Goal: Task Accomplishment & Management: Complete application form

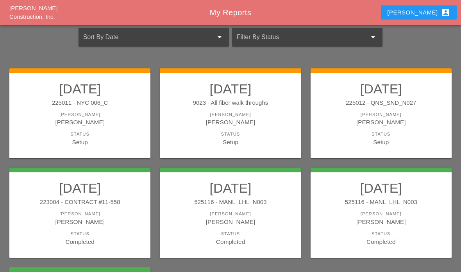
scroll to position [10, 0]
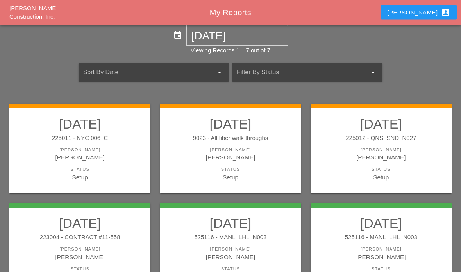
click at [207, 169] on div "Status" at bounding box center [230, 169] width 125 height 7
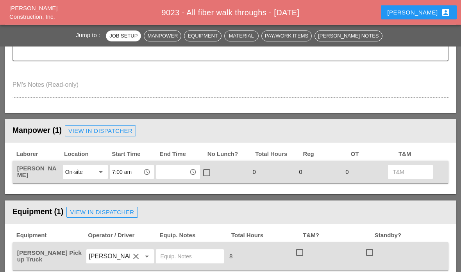
scroll to position [263, 0]
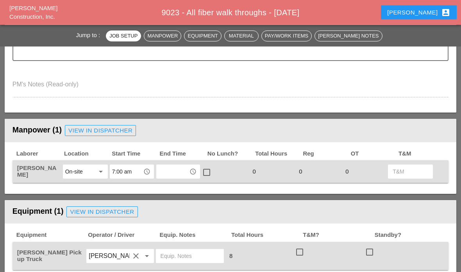
click at [163, 174] on input "text" at bounding box center [173, 172] width 29 height 13
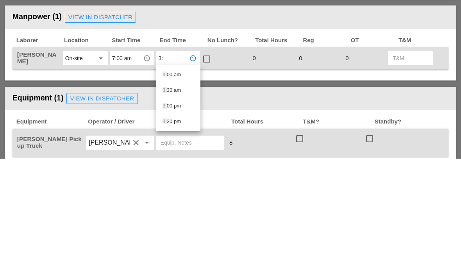
type input "3:3"
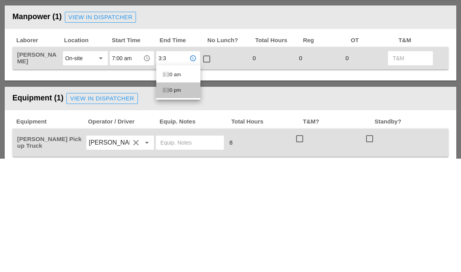
click at [171, 199] on div "3:3 0 pm" at bounding box center [179, 203] width 32 height 9
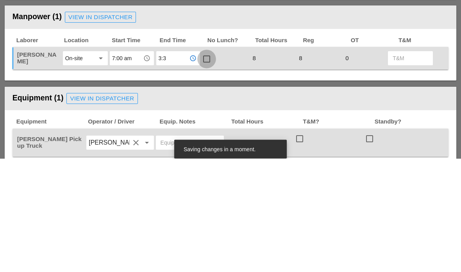
click at [208, 166] on div at bounding box center [206, 172] width 13 height 13
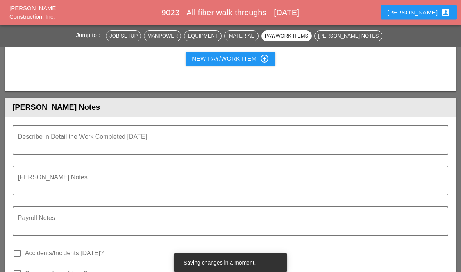
scroll to position [696, 0]
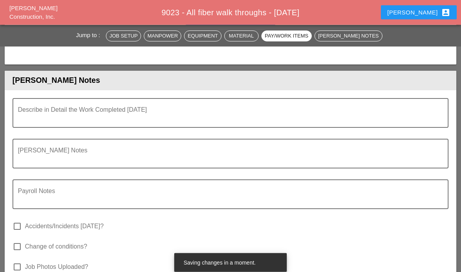
click at [83, 109] on textarea "Describe in Detail the Work Completed Today" at bounding box center [227, 118] width 419 height 19
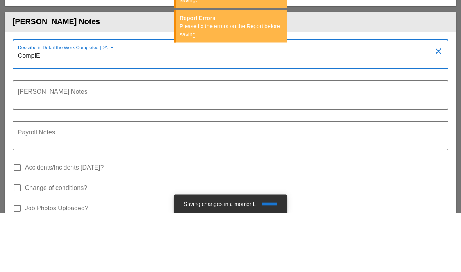
type textarea "Compl"
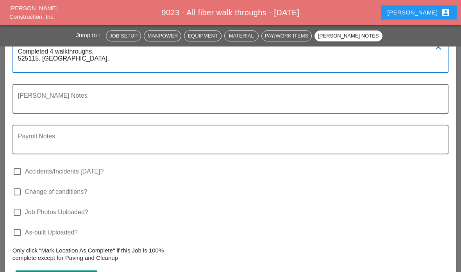
scroll to position [759, 0]
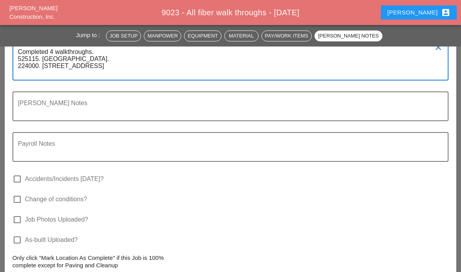
click at [99, 73] on textarea "Completed 4 walkthroughs. 525115. 78th ave and 150th street. 224000. 125 W 57th…" at bounding box center [227, 63] width 419 height 34
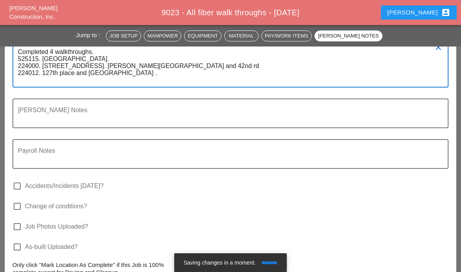
click at [318, 69] on textarea "Completed 4 walkthroughs. 525115. 78th ave and 150th street. 224000. 125 W 57th…" at bounding box center [227, 66] width 419 height 41
click at [393, 63] on textarea "Completed 4 walkthroughs. 525115. 78th ave and 150th street. 224000. 125 W 57th…" at bounding box center [227, 66] width 419 height 41
click at [409, 78] on textarea "Completed 4 walkthroughs. 525115. 78th ave and 150th street. 224000. 125 W 57th…" at bounding box center [227, 66] width 419 height 41
click at [449, 63] on div "Describe in Detail the Work Completed Today Completed 4 walkthroughs. 525115. 7…" at bounding box center [231, 62] width 436 height 52
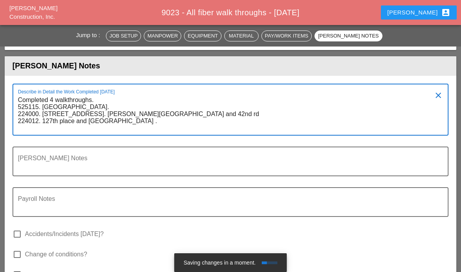
type textarea "Completed 4 walkthroughs. 525115. 78th ave and 150th street. 224000. 125 W 57th…"
click at [357, 72] on header "[PERSON_NAME] Notes" at bounding box center [231, 65] width 452 height 19
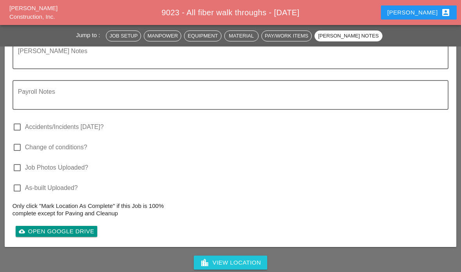
scroll to position [860, 0]
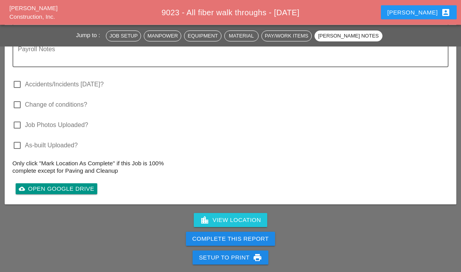
click at [264, 235] on div "Complete This Report" at bounding box center [230, 239] width 77 height 9
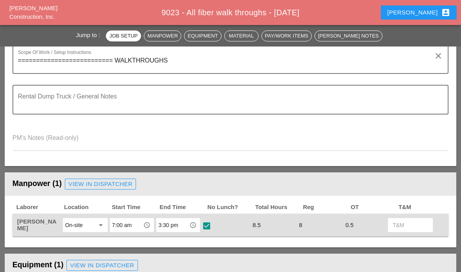
scroll to position [209, 0]
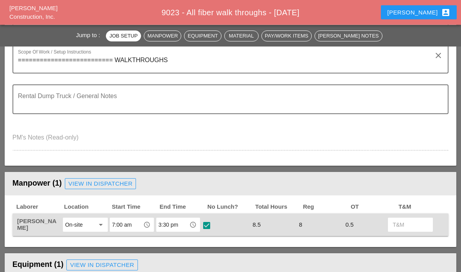
click at [212, 221] on div at bounding box center [206, 225] width 13 height 13
checkbox input "false"
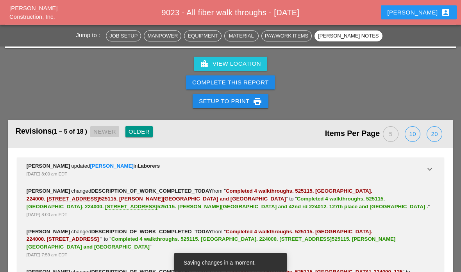
scroll to position [1017, 0]
click at [225, 80] on div "Complete This Report" at bounding box center [230, 82] width 77 height 9
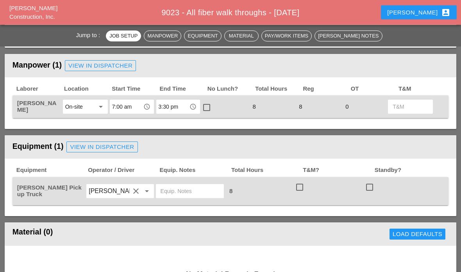
scroll to position [328, 0]
click at [303, 197] on div at bounding box center [301, 199] width 13 height 5
click at [303, 191] on div at bounding box center [299, 187] width 13 height 13
checkbox input "true"
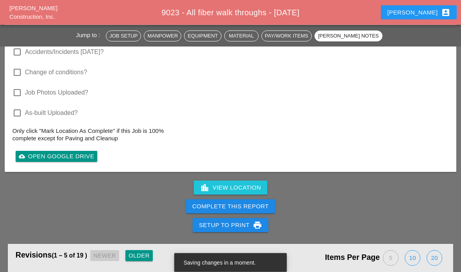
scroll to position [893, 0]
click at [220, 203] on div "Complete This Report" at bounding box center [230, 206] width 77 height 9
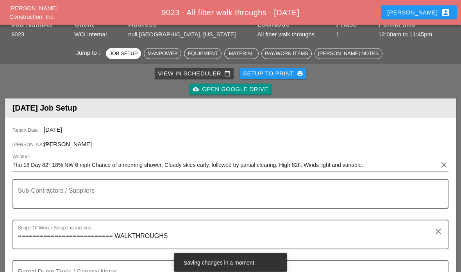
scroll to position [0, 0]
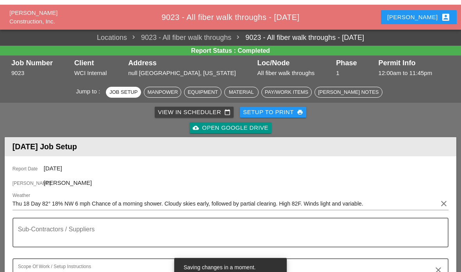
scroll to position [10, 0]
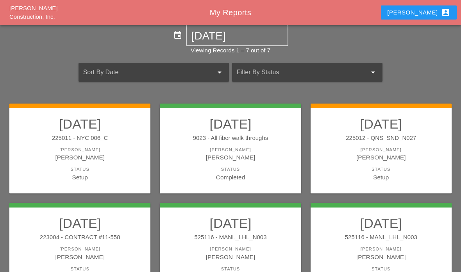
click at [377, 150] on div "[PERSON_NAME]" at bounding box center [380, 150] width 125 height 7
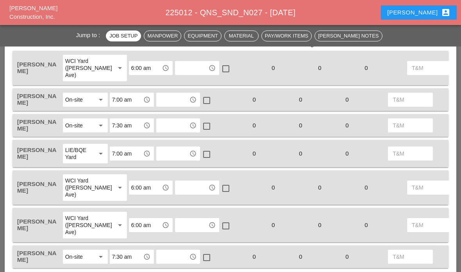
scroll to position [434, 0]
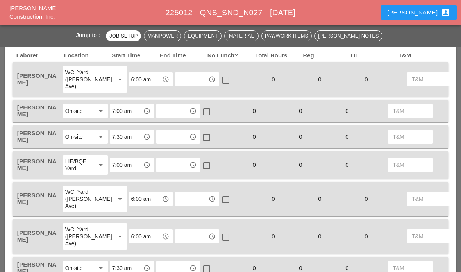
click at [173, 139] on input "text" at bounding box center [173, 137] width 29 height 13
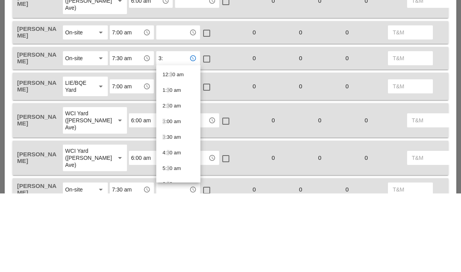
type input "3:3"
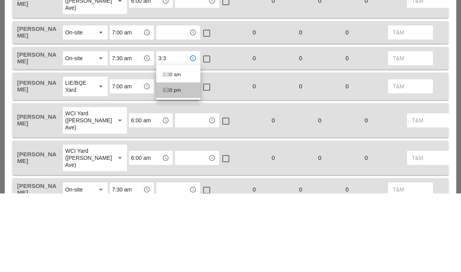
click at [176, 164] on div "3:3 0 pm" at bounding box center [179, 168] width 32 height 9
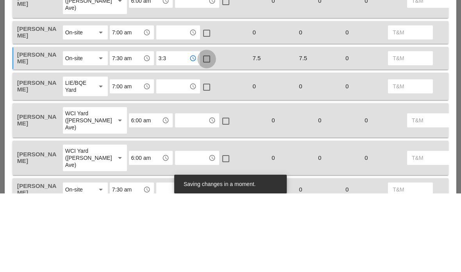
click at [207, 131] on div at bounding box center [206, 137] width 13 height 13
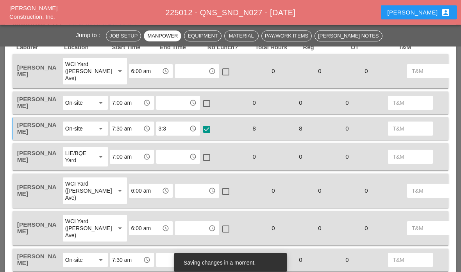
scroll to position [441, 0]
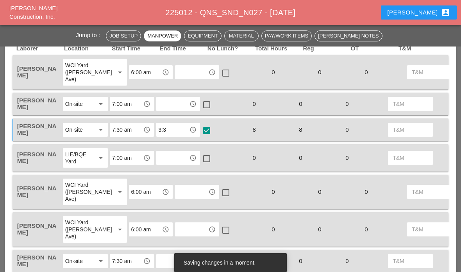
click at [175, 108] on input "text" at bounding box center [173, 104] width 29 height 13
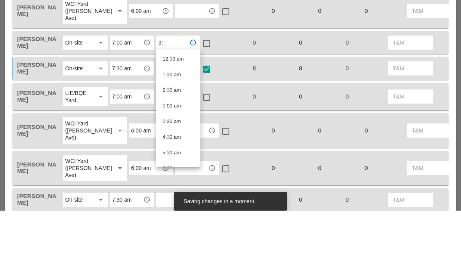
type input "3:3"
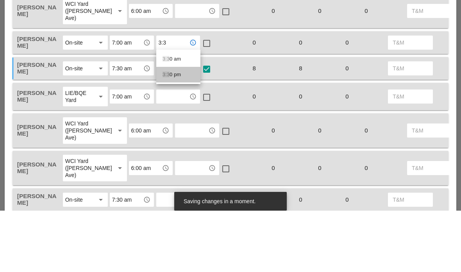
click at [173, 131] on div "3:3 0 pm" at bounding box center [179, 135] width 32 height 9
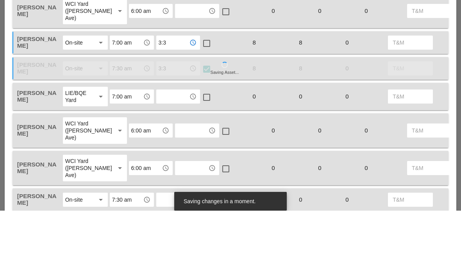
click at [177, 66] on input "text" at bounding box center [191, 72] width 29 height 13
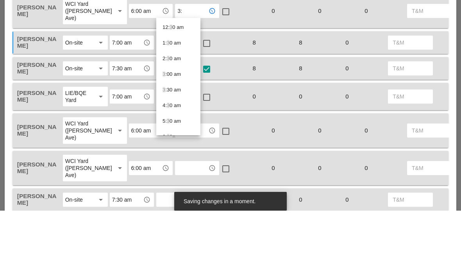
type input "3:3"
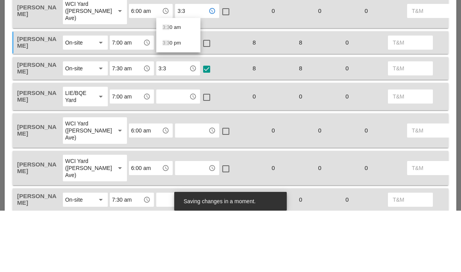
click at [176, 100] on div "3:3 0 pm" at bounding box center [179, 104] width 32 height 9
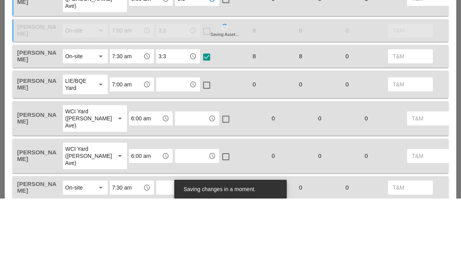
click at [173, 152] on input "text" at bounding box center [173, 158] width 29 height 13
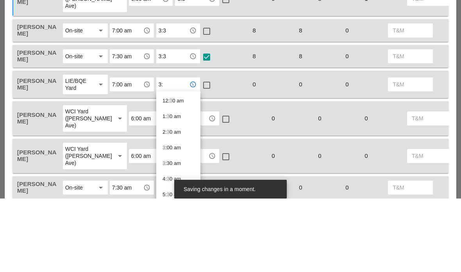
type input "3:3"
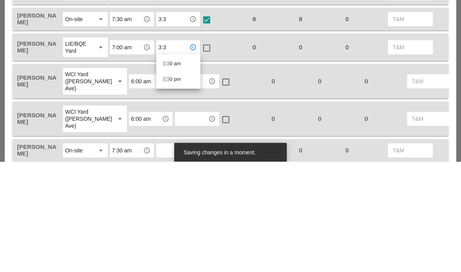
click at [173, 182] on div "3:3 0 pm" at bounding box center [179, 190] width 32 height 16
click at [177, 186] on input "text" at bounding box center [191, 192] width 29 height 13
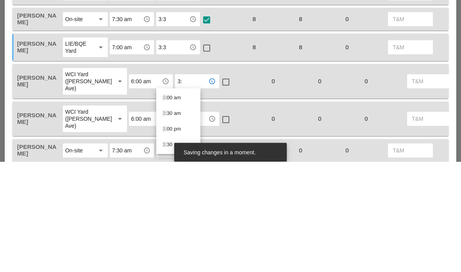
type input "3:3"
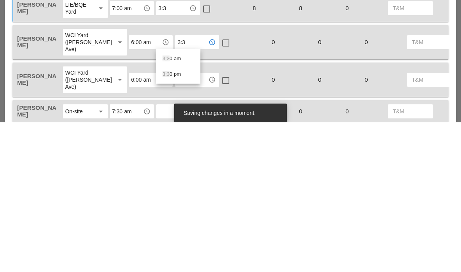
click at [179, 216] on div "3:3 0 pm" at bounding box center [179, 224] width 32 height 16
click at [177, 223] on input "text" at bounding box center [191, 229] width 29 height 13
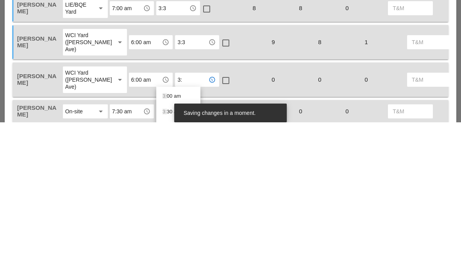
type input "3:3"
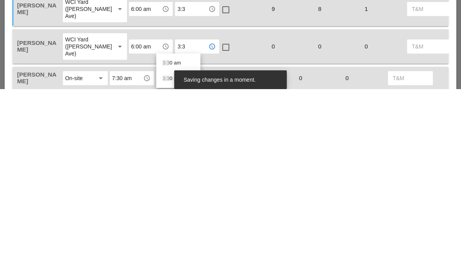
click at [182, 254] on div "3:3 0 pm" at bounding box center [179, 262] width 32 height 16
click at [176, 255] on input "text" at bounding box center [173, 261] width 29 height 13
type input "3:3"
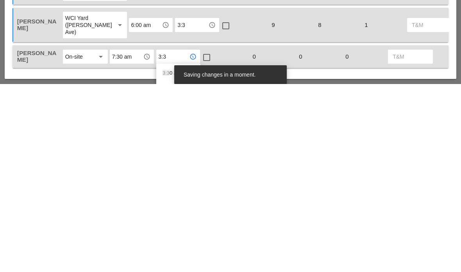
scroll to position [483, 0]
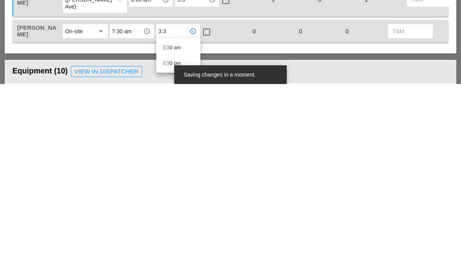
click at [182, 247] on div "3:3 0 pm" at bounding box center [179, 251] width 32 height 9
click at [192, 252] on div "Equipment (10) View in Dispatcher" at bounding box center [231, 260] width 436 height 16
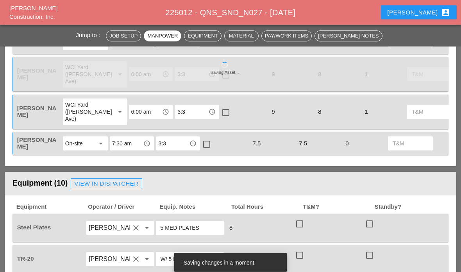
scroll to position [541, 0]
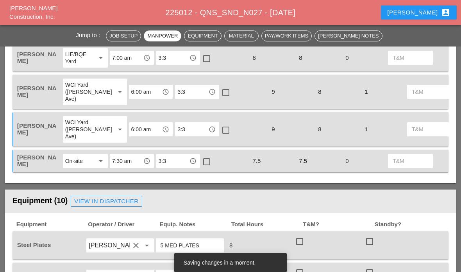
click at [210, 158] on div at bounding box center [206, 161] width 13 height 13
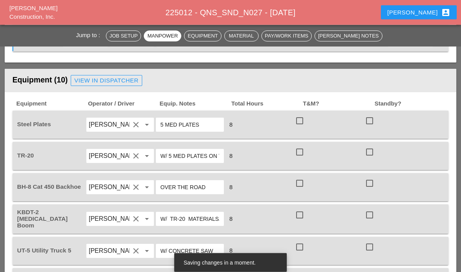
scroll to position [661, 0]
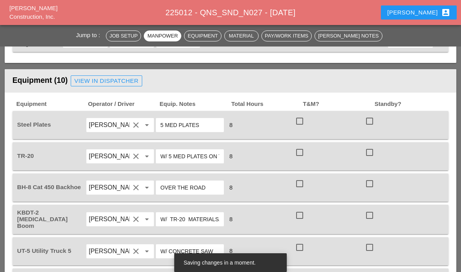
click at [300, 131] on div at bounding box center [301, 133] width 13 height 5
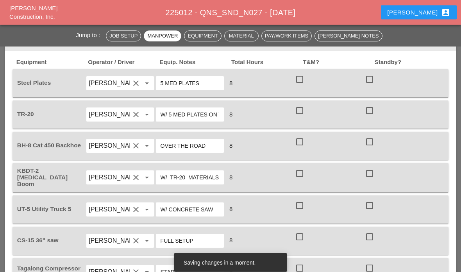
scroll to position [703, 0]
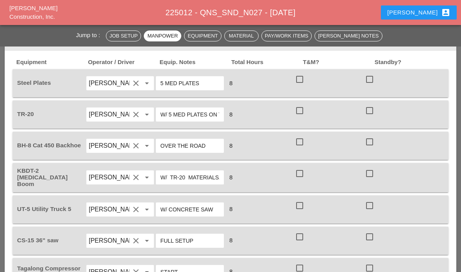
click at [300, 74] on div at bounding box center [299, 79] width 13 height 13
click at [300, 114] on div at bounding box center [299, 110] width 13 height 13
click at [300, 144] on div at bounding box center [299, 141] width 13 height 13
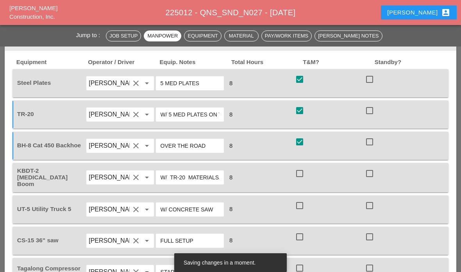
click at [301, 171] on div at bounding box center [299, 173] width 13 height 13
click at [295, 206] on div at bounding box center [299, 205] width 13 height 13
click at [296, 240] on div at bounding box center [299, 236] width 13 height 13
click at [305, 269] on div at bounding box center [299, 267] width 13 height 13
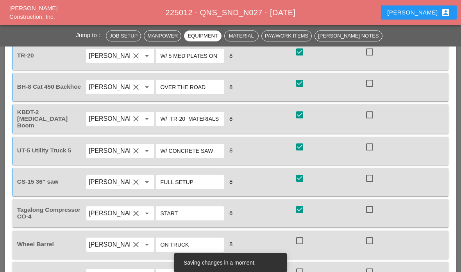
scroll to position [764, 0]
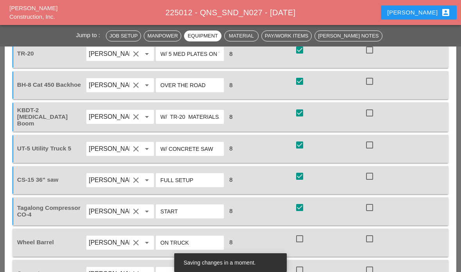
click at [301, 170] on div at bounding box center [299, 176] width 13 height 13
click at [370, 180] on div at bounding box center [369, 176] width 13 height 13
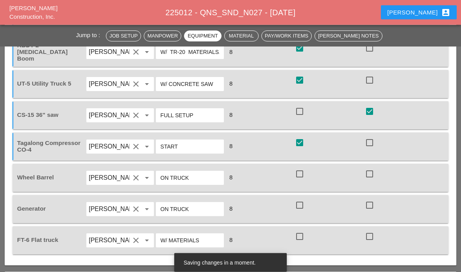
scroll to position [829, 0]
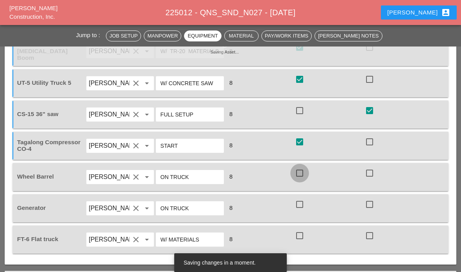
click at [301, 170] on div at bounding box center [299, 172] width 13 height 13
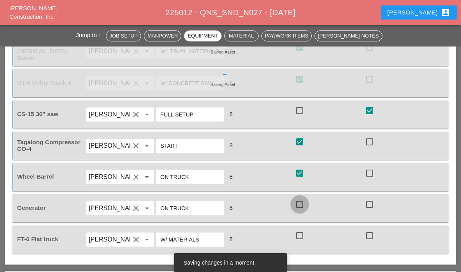
click at [303, 201] on div at bounding box center [299, 204] width 13 height 13
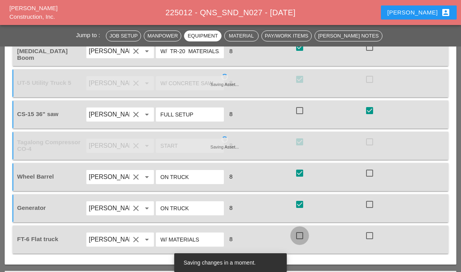
click at [299, 236] on div at bounding box center [299, 235] width 13 height 13
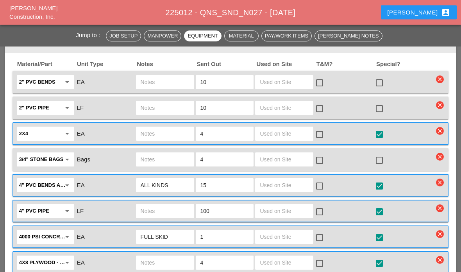
scroll to position [1071, 0]
click at [284, 184] on input "text" at bounding box center [284, 185] width 49 height 13
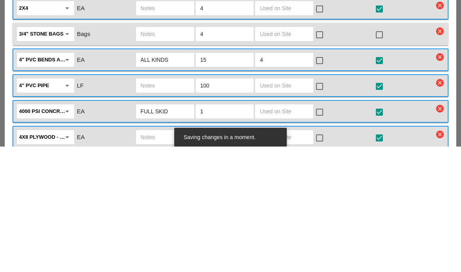
type input "4"
click at [324, 179] on div at bounding box center [319, 185] width 13 height 13
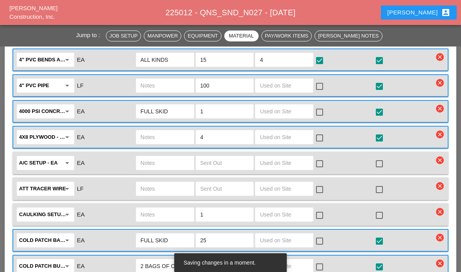
click at [299, 82] on input "text" at bounding box center [284, 85] width 49 height 13
type input "70"
click at [320, 83] on div at bounding box center [319, 86] width 13 height 13
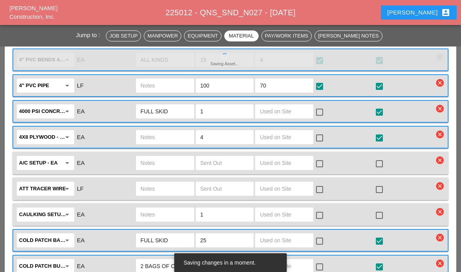
click at [281, 112] on input "text" at bounding box center [284, 111] width 49 height 13
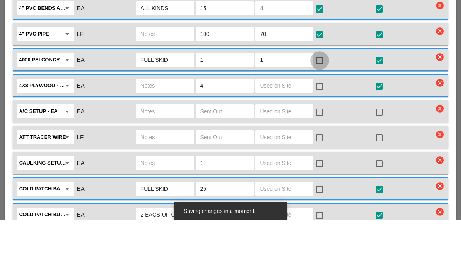
type input "1"
click at [318, 106] on div at bounding box center [319, 112] width 13 height 13
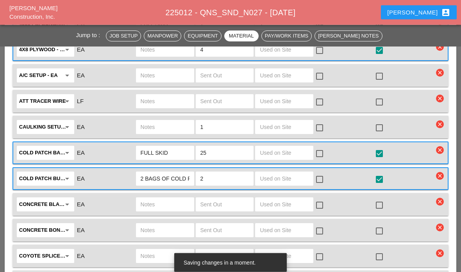
scroll to position [1284, 0]
click at [283, 178] on input "text" at bounding box center [284, 178] width 49 height 13
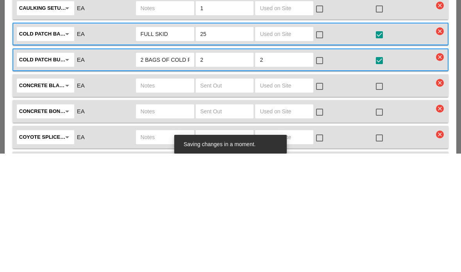
type input "2"
click at [325, 172] on div at bounding box center [319, 178] width 13 height 13
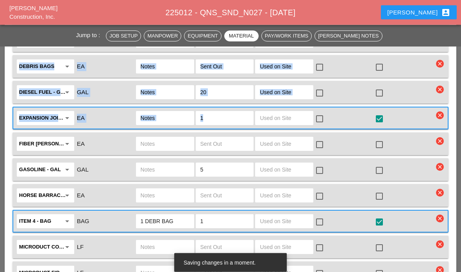
scroll to position [1504, 0]
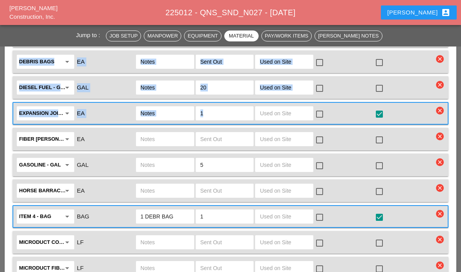
click at [296, 111] on input "text" at bounding box center [284, 113] width 49 height 13
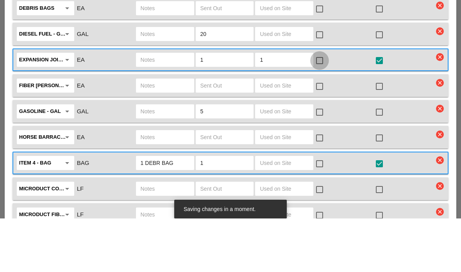
type input "1"
click at [322, 107] on div at bounding box center [319, 113] width 13 height 13
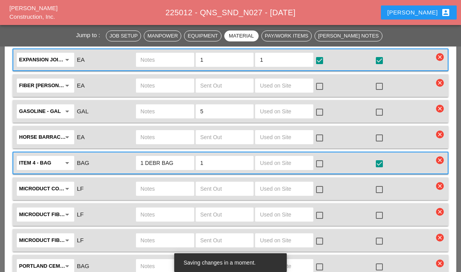
click at [285, 164] on input "text" at bounding box center [284, 163] width 49 height 13
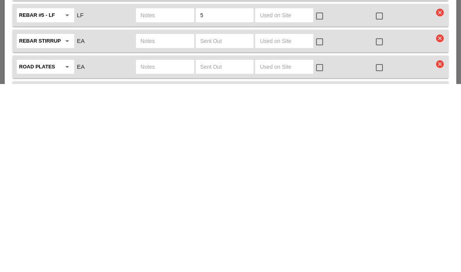
scroll to position [1672, 0]
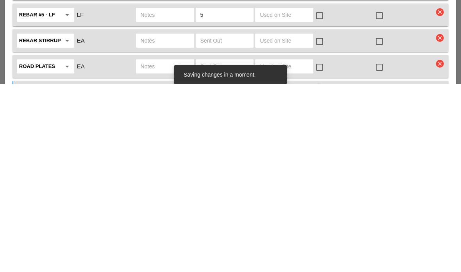
type input "10"
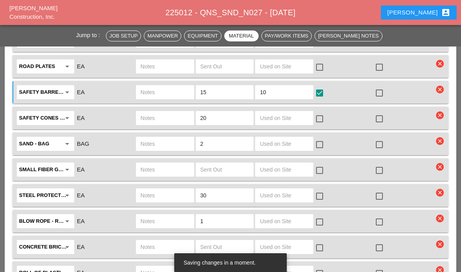
click at [295, 113] on input "text" at bounding box center [284, 118] width 49 height 13
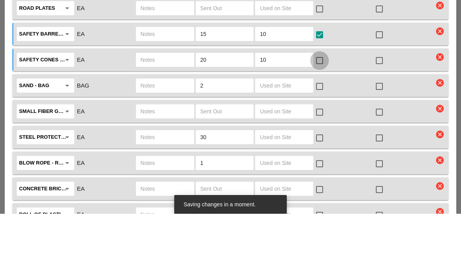
type input "10"
click at [325, 112] on div at bounding box center [319, 118] width 13 height 13
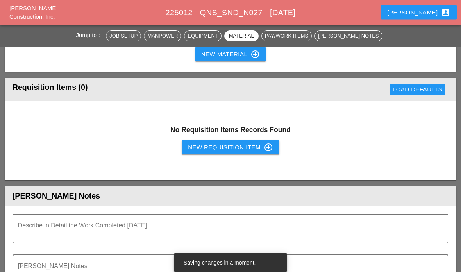
scroll to position [2109, 0]
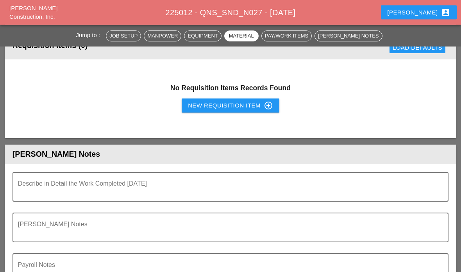
click at [290, 186] on textarea "Describe in Detail the Work Completed Today" at bounding box center [227, 191] width 419 height 19
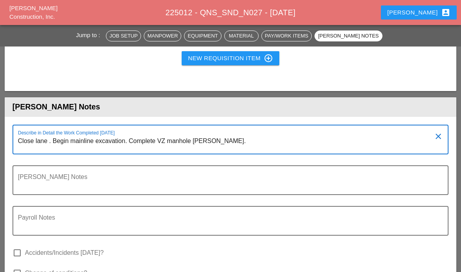
scroll to position [2191, 0]
click at [254, 143] on textarea "Close lane . Begin mainline excavation. Complete VZ manhole [PERSON_NAME]." at bounding box center [227, 144] width 419 height 19
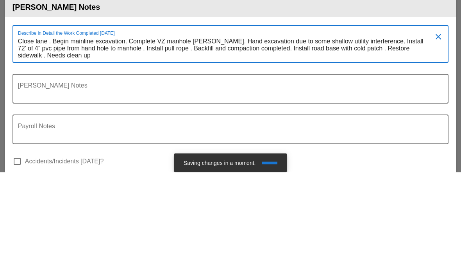
scroll to position [0, 0]
click at [41, 135] on textarea "Close lane . Begin mainline excavation. Complete VZ manhole Poe. Hand excavatio…" at bounding box center [227, 148] width 419 height 27
click at [71, 135] on textarea "Close lane . Begin mainline excavation. Complete VZ manhole Poe. Hand excavatio…" at bounding box center [227, 148] width 419 height 27
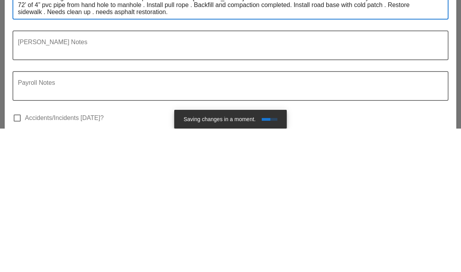
type textarea "Close lane . Begin mainline excavation. Complete VZ manhole [PERSON_NAME]. Hand…"
click at [78, 207] on div at bounding box center [230, 209] width 427 height 5
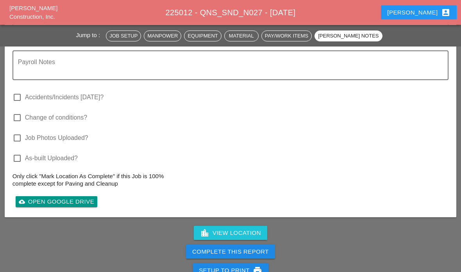
scroll to position [2356, 0]
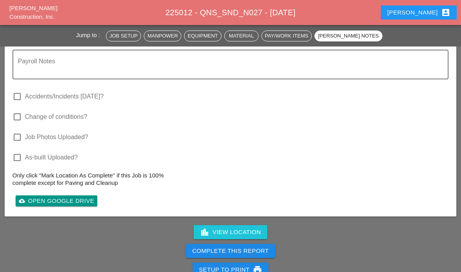
click at [220, 252] on div "Complete This Report" at bounding box center [230, 251] width 77 height 9
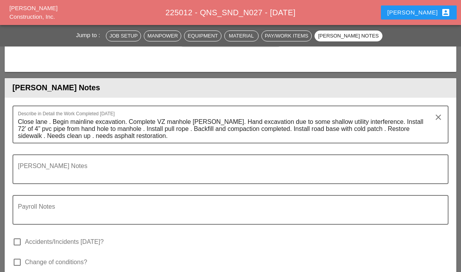
scroll to position [2137, 0]
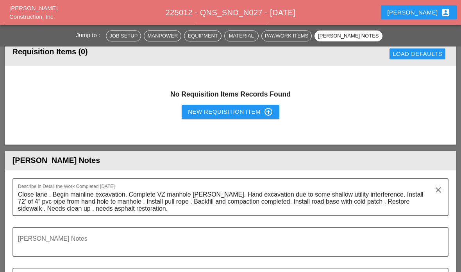
click at [127, 209] on textarea "Close lane . Begin mainline excavation. Complete VZ manhole Poe. Hand excavatio…" at bounding box center [227, 202] width 419 height 27
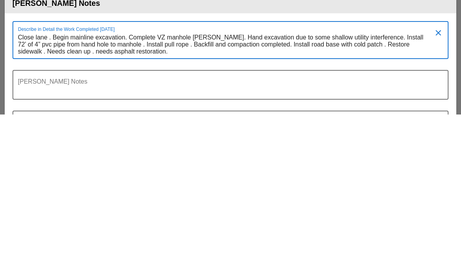
scroll to position [0, 0]
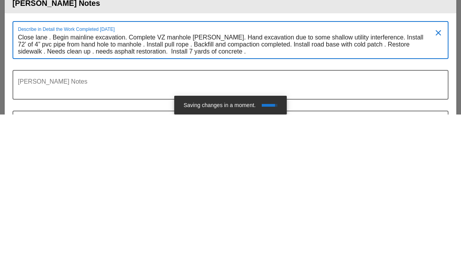
type textarea "Close lane . Begin mainline excavation. Complete VZ manhole [PERSON_NAME]. Hand…"
click at [99, 228] on div "[PERSON_NAME] Notes" at bounding box center [227, 242] width 419 height 28
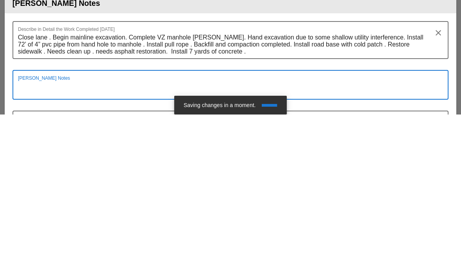
scroll to position [2152, 0]
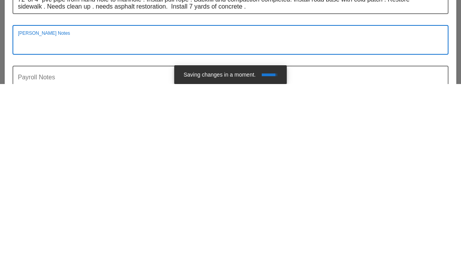
click at [84, 174] on textarea "Close lane . Begin mainline excavation. Complete VZ manhole [PERSON_NAME]. Hand…" at bounding box center [227, 187] width 419 height 27
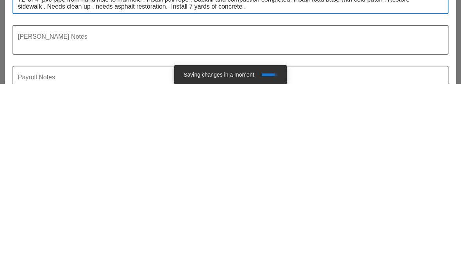
click at [58, 205] on div at bounding box center [230, 207] width 427 height 5
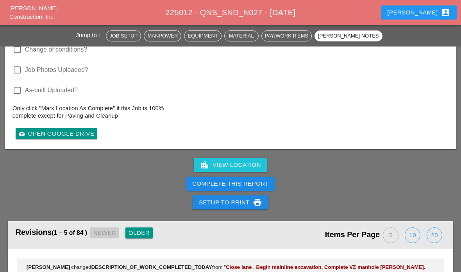
scroll to position [2446, 0]
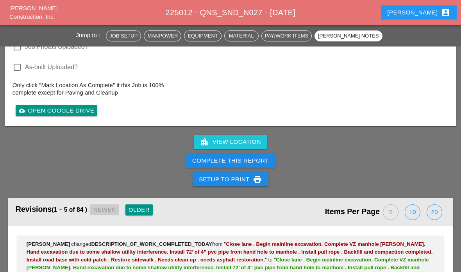
click at [205, 157] on div "Complete This Report" at bounding box center [230, 160] width 77 height 9
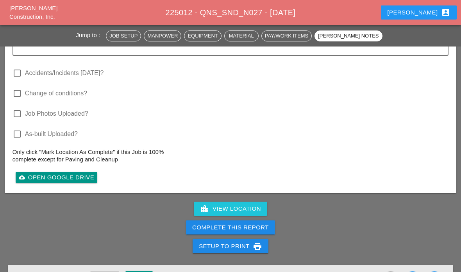
scroll to position [2380, 0]
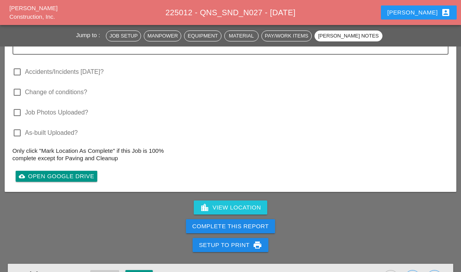
click at [223, 226] on div "Complete This Report" at bounding box center [230, 226] width 77 height 9
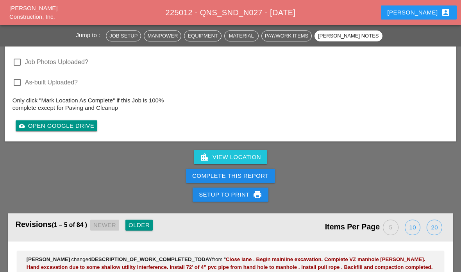
scroll to position [2430, 0]
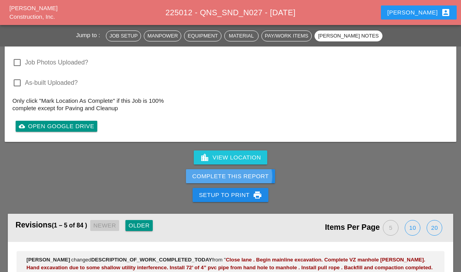
click at [213, 180] on button "Complete This Report" at bounding box center [230, 176] width 89 height 14
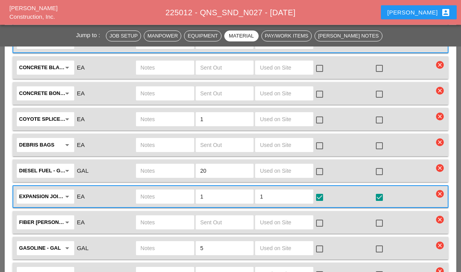
scroll to position [1390, 0]
